Goal: Information Seeking & Learning: Learn about a topic

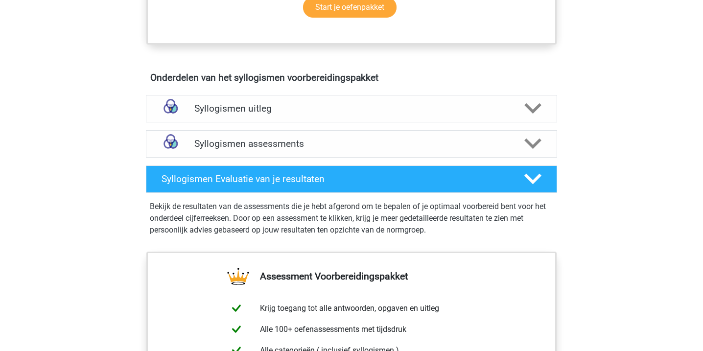
scroll to position [504, 0]
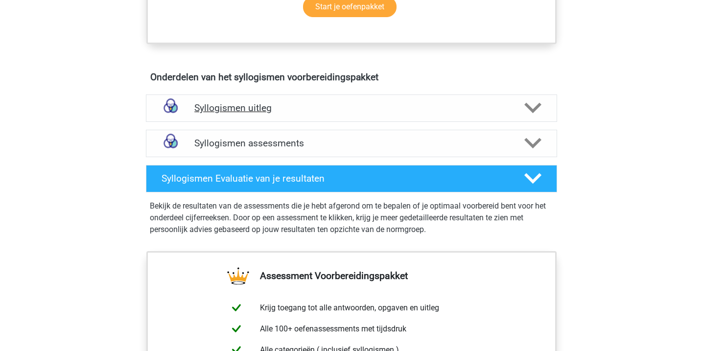
click at [238, 104] on h4 "Syllogismen uitleg" at bounding box center [351, 107] width 314 height 11
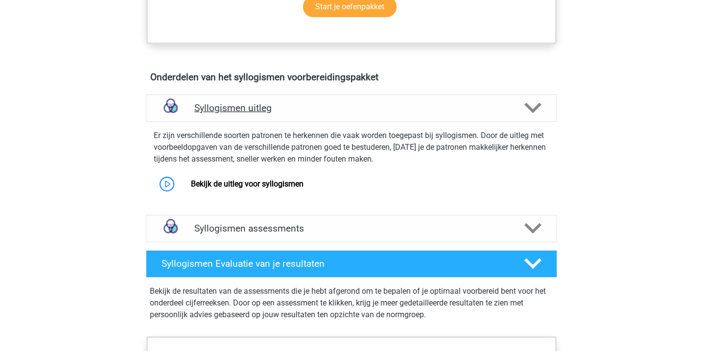
click at [268, 106] on h4 "Syllogismen uitleg" at bounding box center [351, 107] width 314 height 11
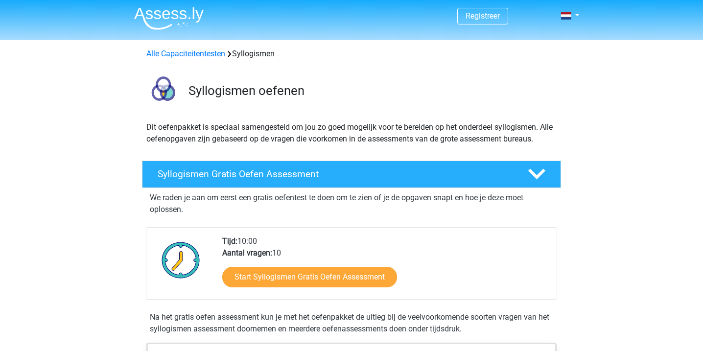
scroll to position [0, 0]
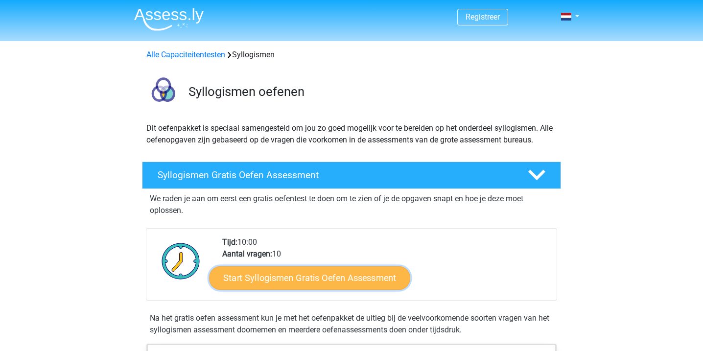
click at [279, 281] on link "Start Syllogismen Gratis Oefen Assessment" at bounding box center [309, 277] width 201 height 23
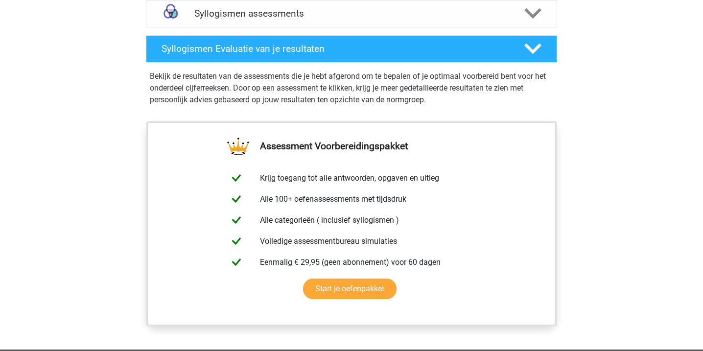
scroll to position [606, 0]
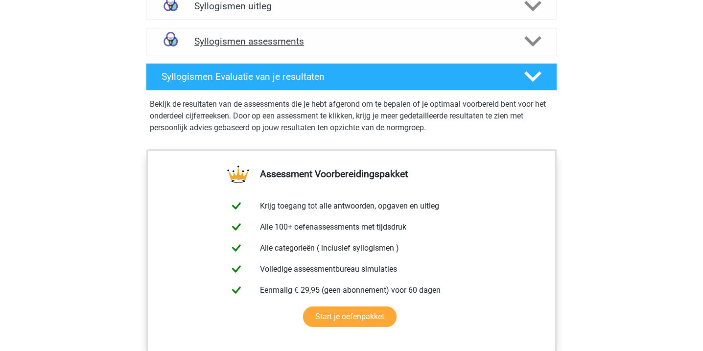
click at [226, 32] on div "Syllogismen assessments" at bounding box center [351, 41] width 411 height 27
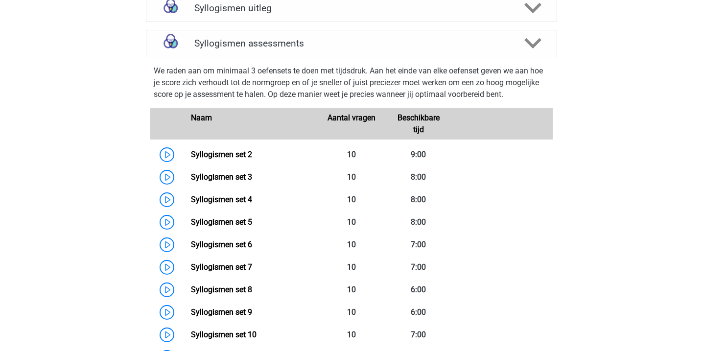
scroll to position [489, 0]
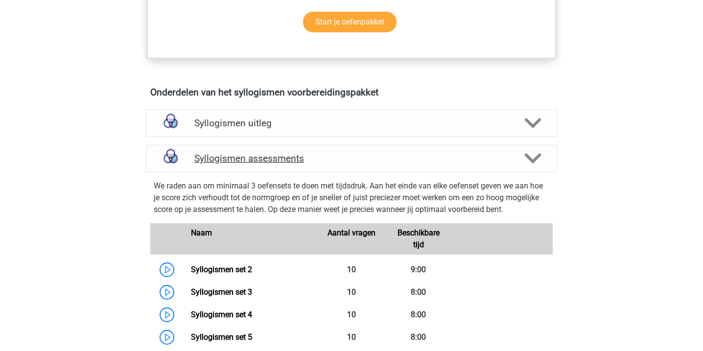
click at [205, 153] on h4 "Syllogismen assessments" at bounding box center [351, 158] width 314 height 11
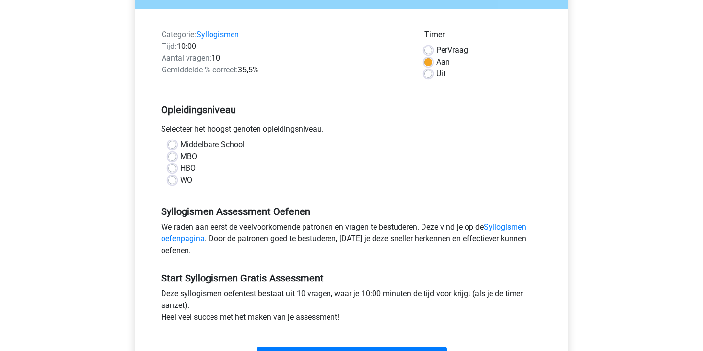
scroll to position [118, 0]
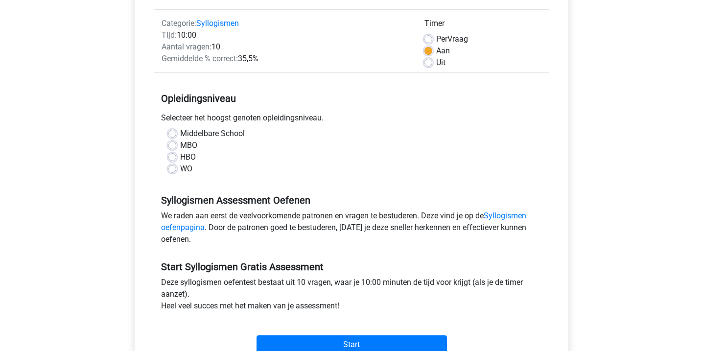
click at [110, 225] on div "Registreer Nederlands English" at bounding box center [351, 268] width 703 height 773
click at [180, 167] on label "WO" at bounding box center [186, 169] width 12 height 12
click at [174, 167] on input "WO" at bounding box center [172, 168] width 8 height 10
radio input "true"
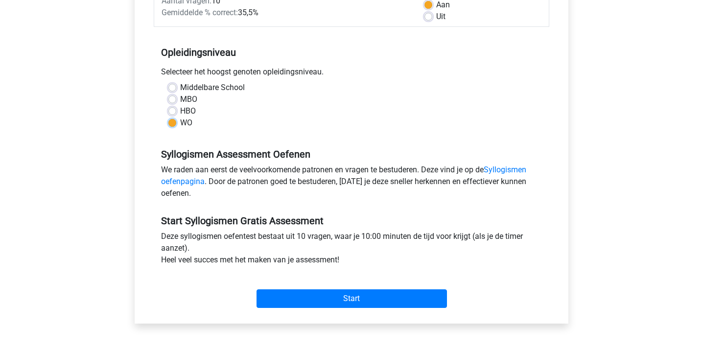
scroll to position [164, 0]
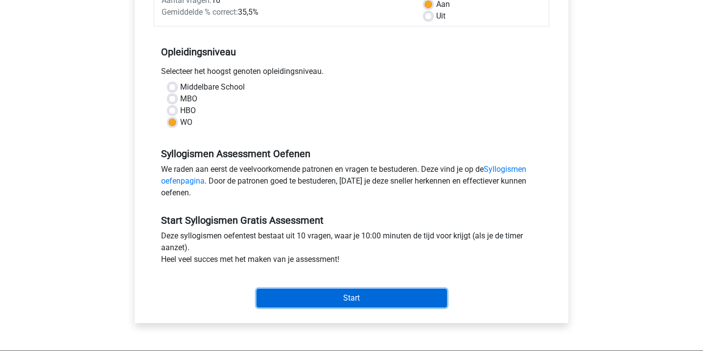
click at [337, 304] on input "Start" at bounding box center [351, 298] width 190 height 19
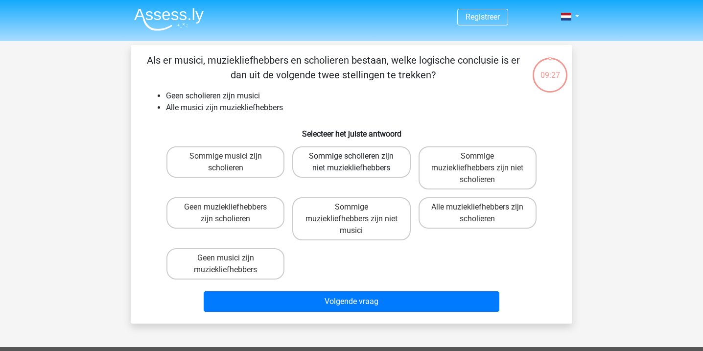
click at [393, 159] on label "Sommige scholieren zijn niet muziekliefhebbers" at bounding box center [351, 161] width 118 height 31
click at [358, 159] on input "Sommige scholieren zijn niet muziekliefhebbers" at bounding box center [354, 159] width 6 height 6
radio input "true"
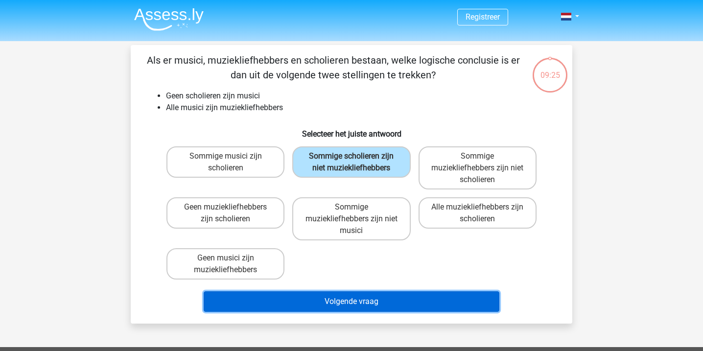
click at [366, 299] on button "Volgende vraag" at bounding box center [352, 301] width 296 height 21
